Goal: Transaction & Acquisition: Download file/media

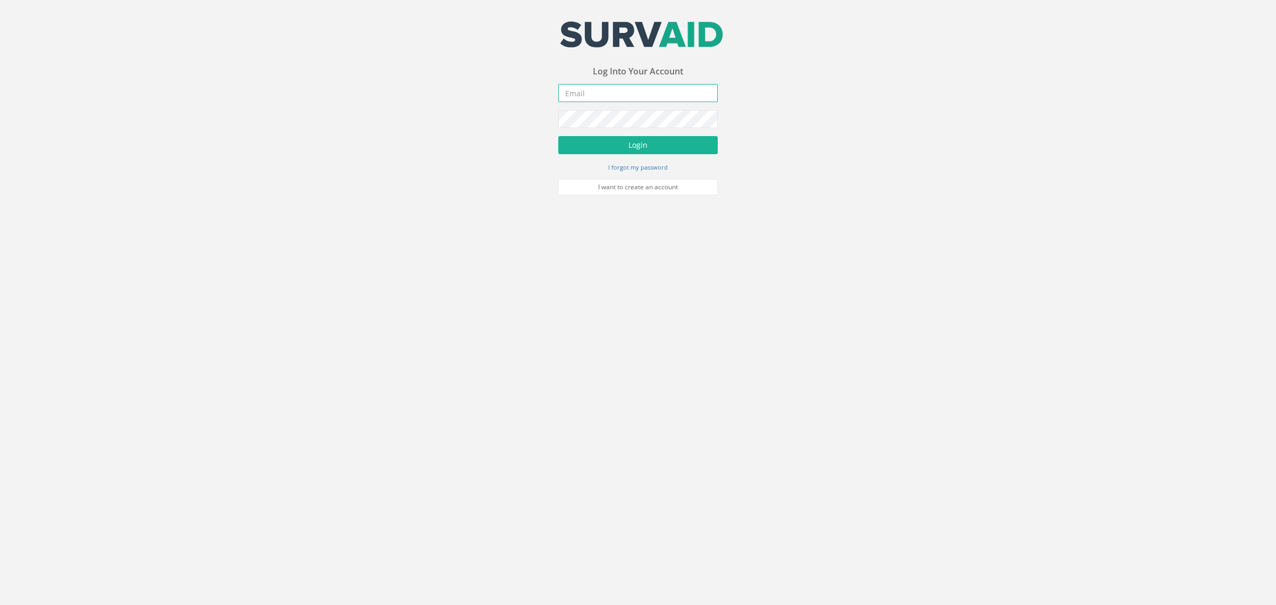
click at [616, 89] on input "email" at bounding box center [638, 93] width 160 height 18
type input "[PERSON_NAME][EMAIL_ADDRESS][PERSON_NAME][DOMAIN_NAME]"
click at [652, 141] on button "Login" at bounding box center [638, 145] width 160 height 18
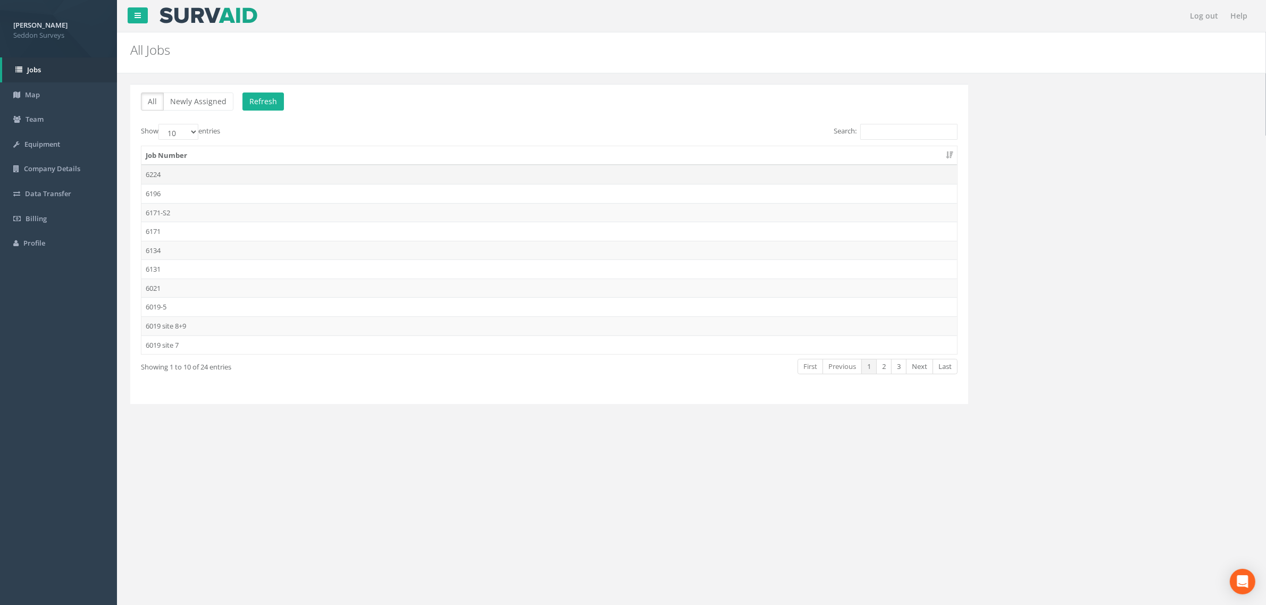
click at [156, 176] on td "6224" at bounding box center [549, 174] width 816 height 19
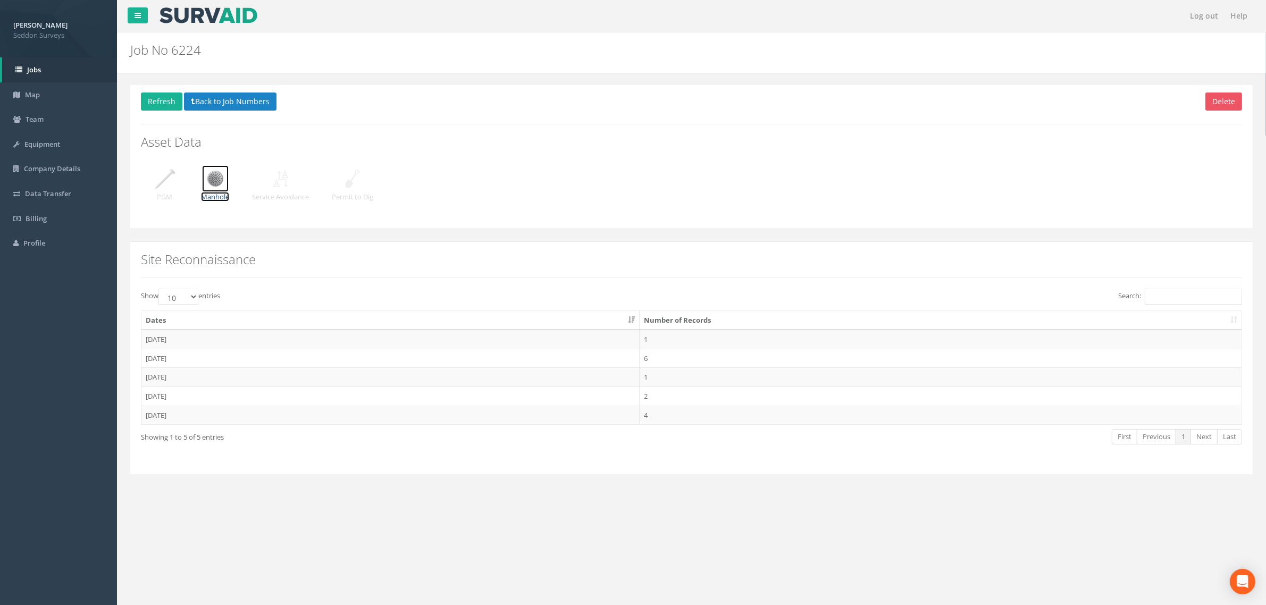
click at [211, 189] on img at bounding box center [215, 178] width 27 height 27
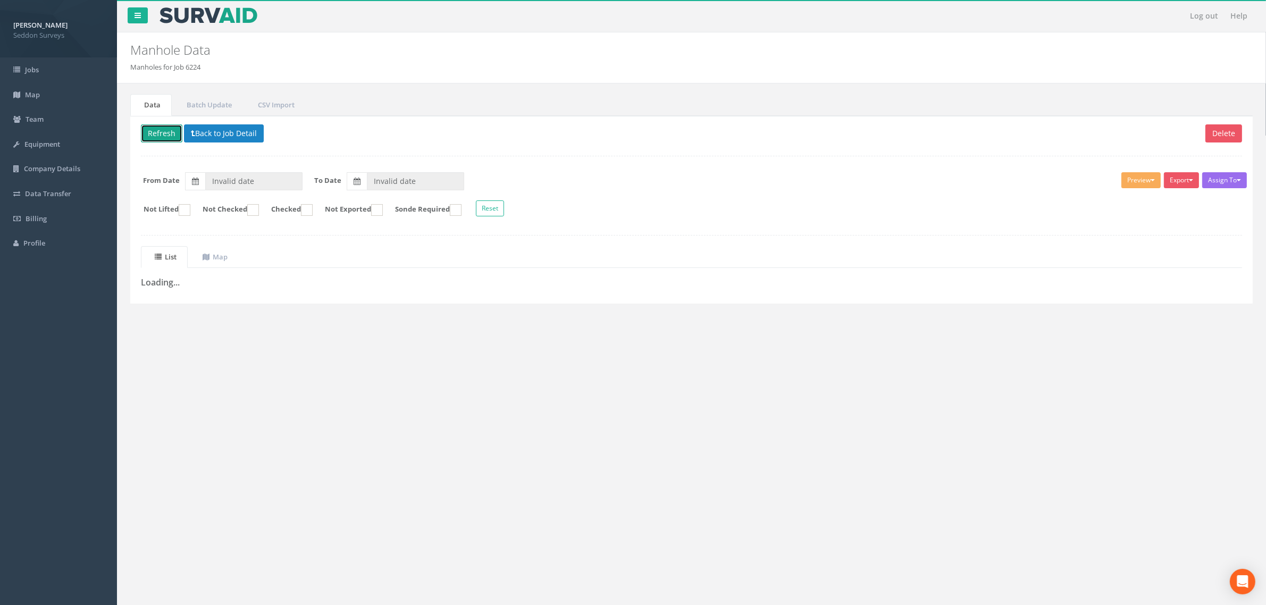
click at [168, 131] on button "Refresh" at bounding box center [161, 133] width 41 height 18
click at [49, 121] on link "Team" at bounding box center [58, 119] width 117 height 25
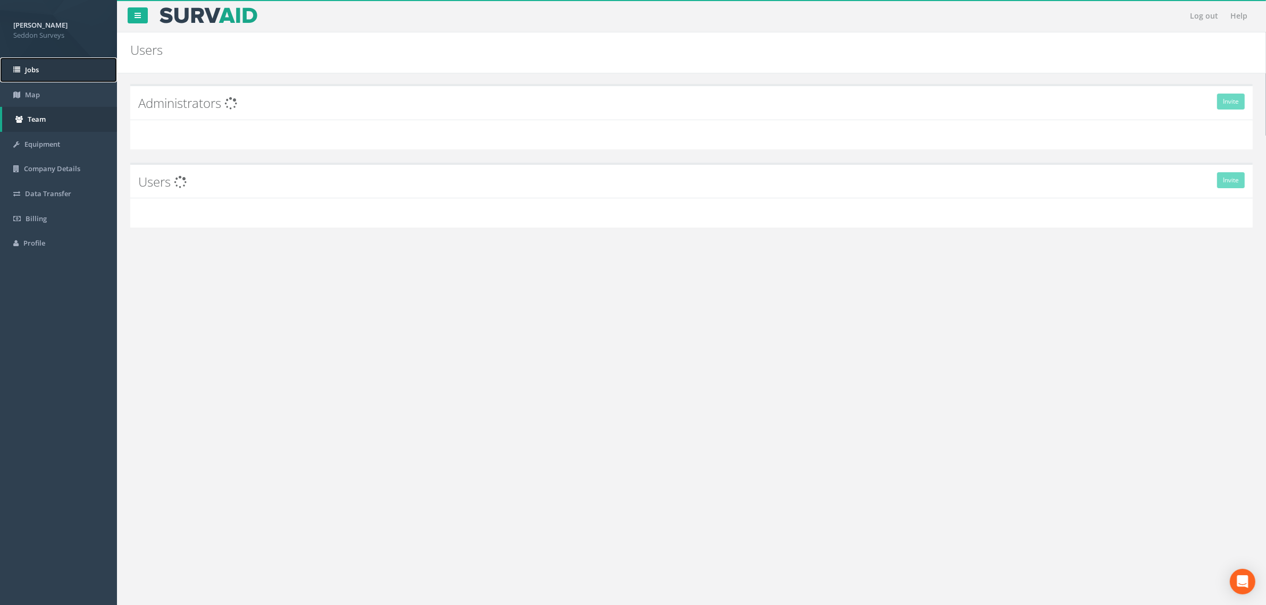
click at [36, 70] on span "Jobs" at bounding box center [32, 70] width 14 height 10
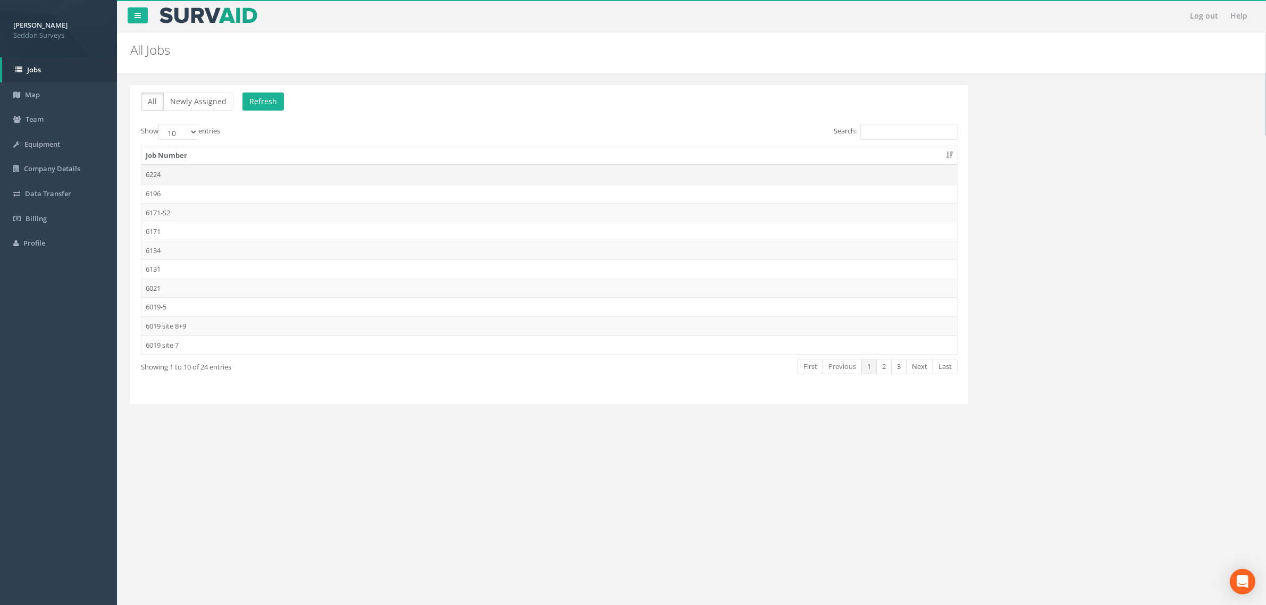
click at [160, 172] on td "6224" at bounding box center [549, 174] width 816 height 19
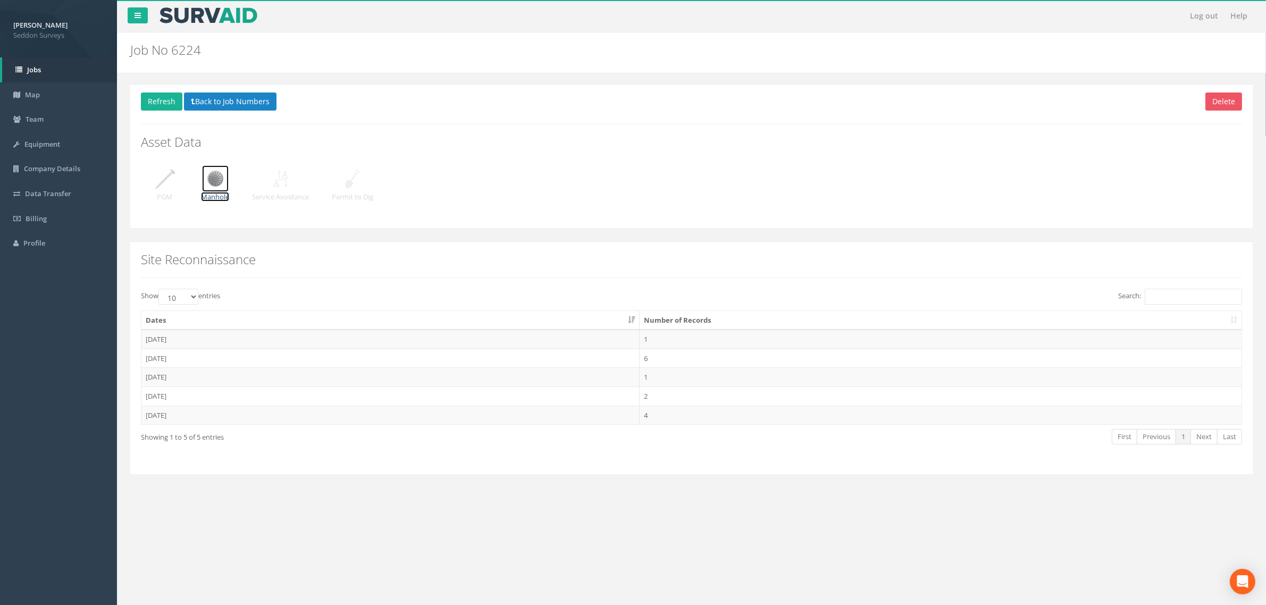
click at [205, 180] on img at bounding box center [215, 178] width 27 height 27
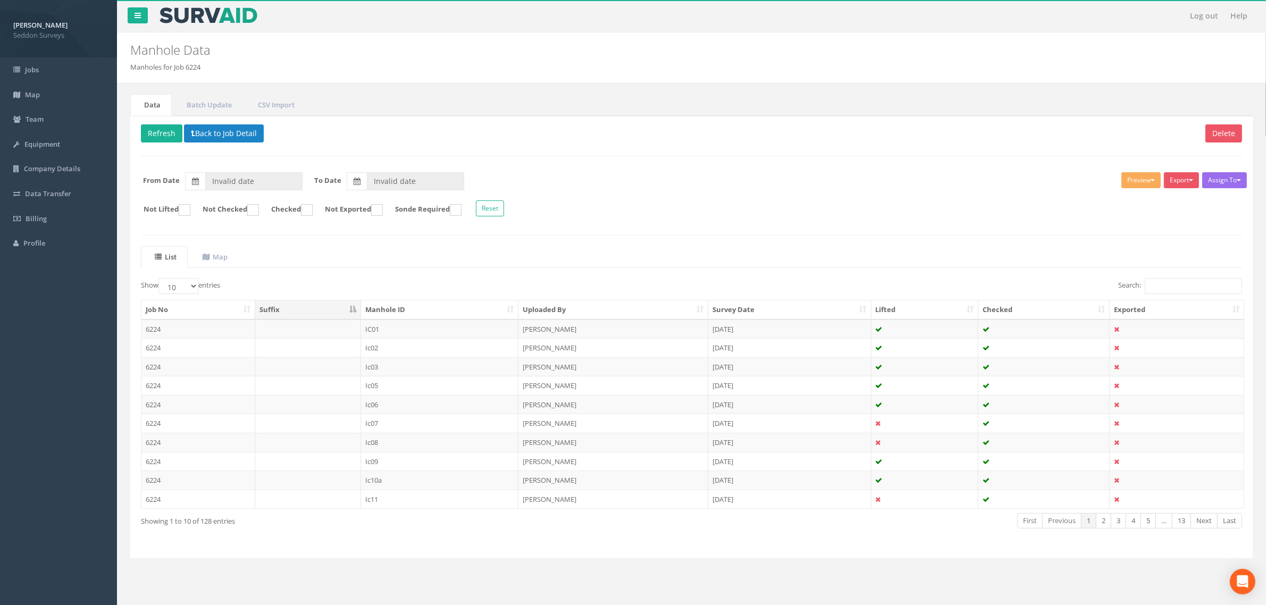
type input "[DATE]"
click at [211, 132] on button "Back to Job Detail" at bounding box center [224, 133] width 80 height 18
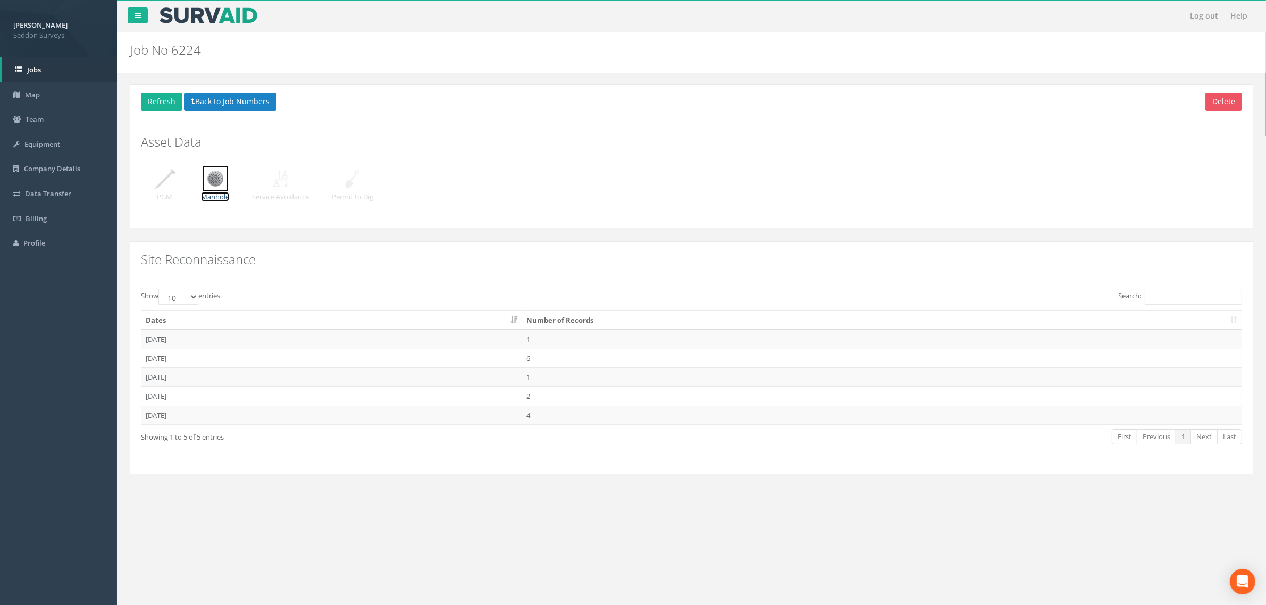
click at [221, 189] on img at bounding box center [215, 178] width 27 height 27
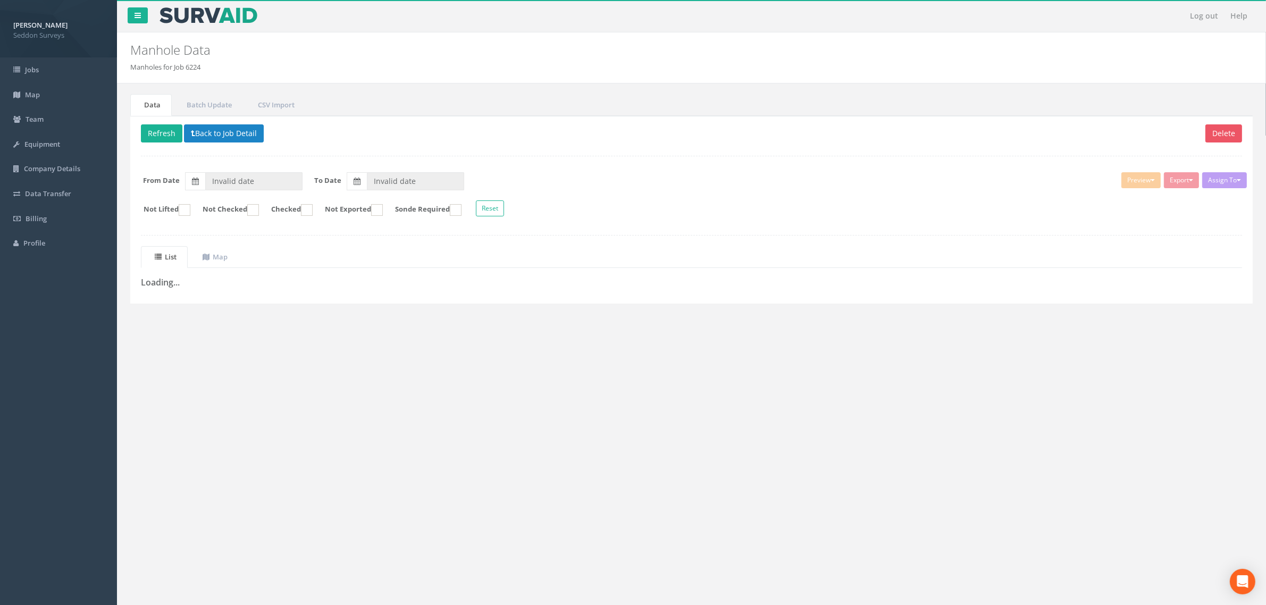
type input "[DATE]"
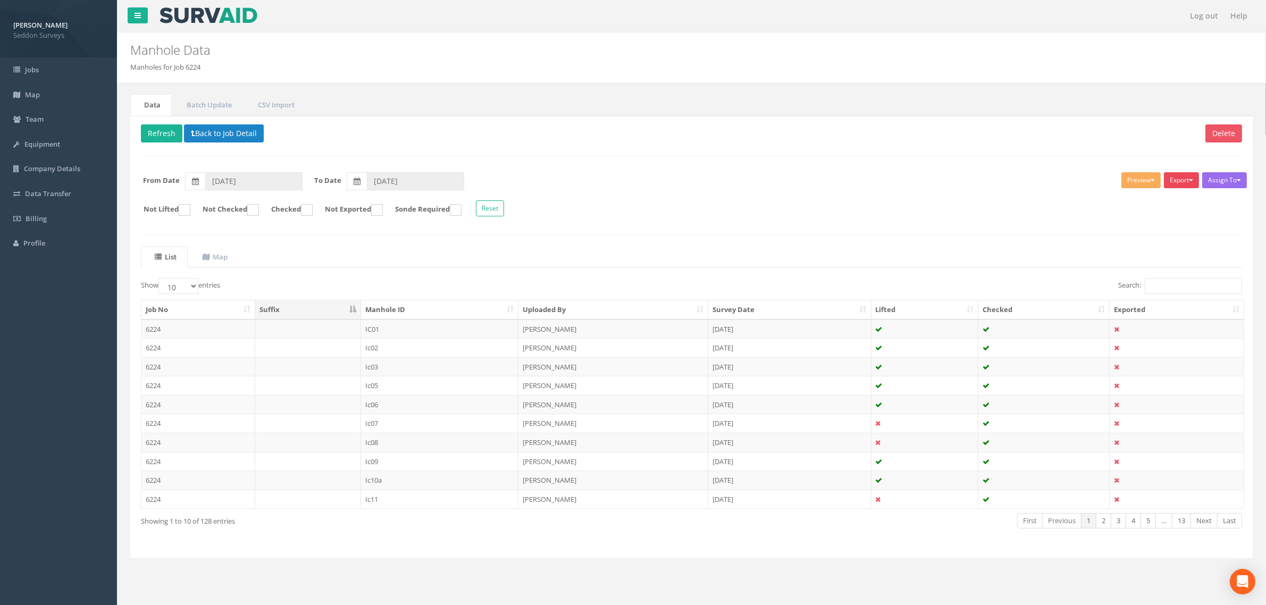
click at [1165, 182] on button "Export" at bounding box center [1181, 180] width 35 height 16
click at [1157, 220] on link "Seddon/Aecom Manhole" at bounding box center [1152, 221] width 96 height 16
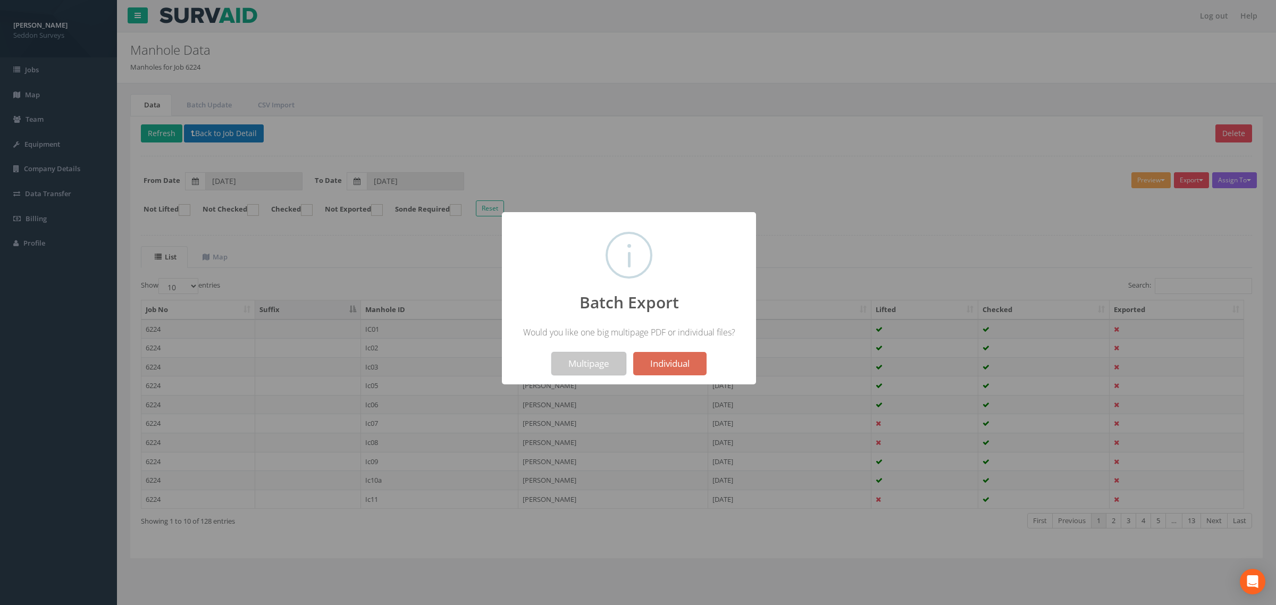
click at [591, 365] on button "Multipage" at bounding box center [589, 363] width 75 height 23
